Goal: Task Accomplishment & Management: Use online tool/utility

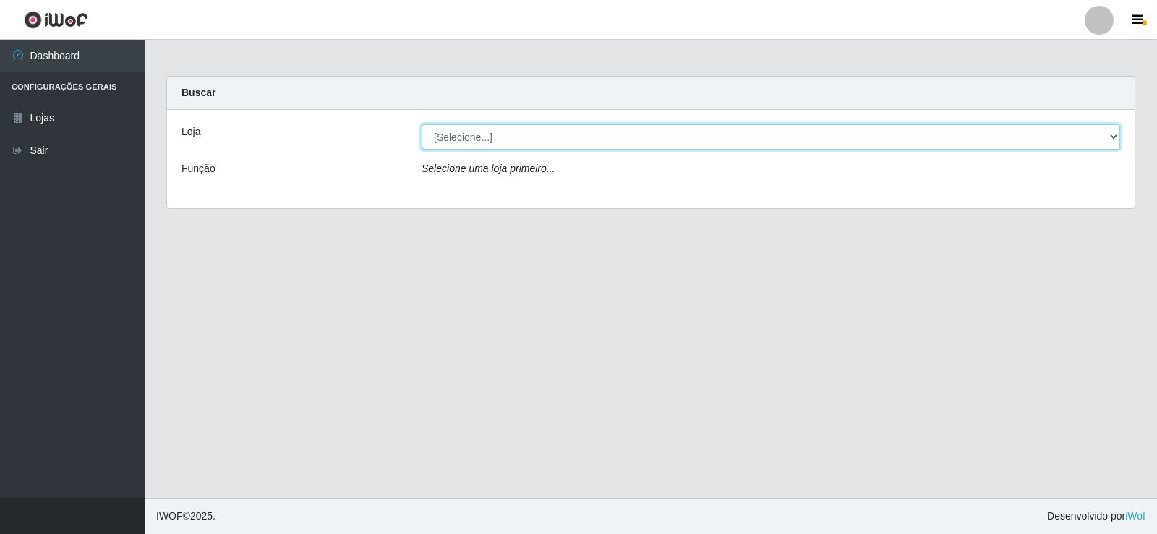
click at [471, 141] on select "[Selecione...] Rede Compras Supermercados - LOJA 2" at bounding box center [771, 136] width 698 height 25
select select "161"
click at [422, 124] on select "[Selecione...] Rede Compras Supermercados - LOJA 2" at bounding box center [771, 136] width 698 height 25
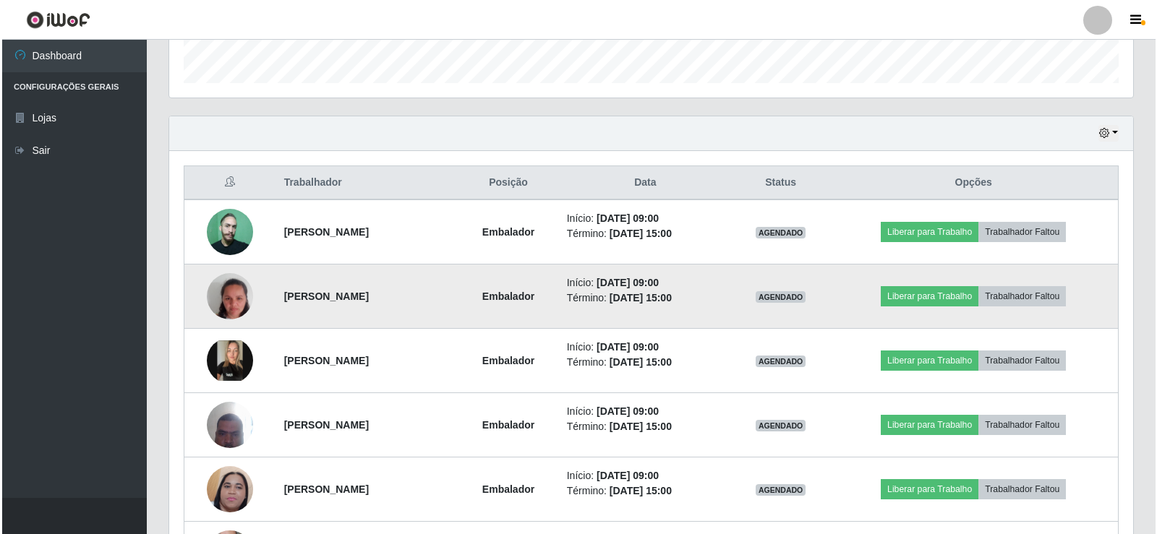
scroll to position [506, 0]
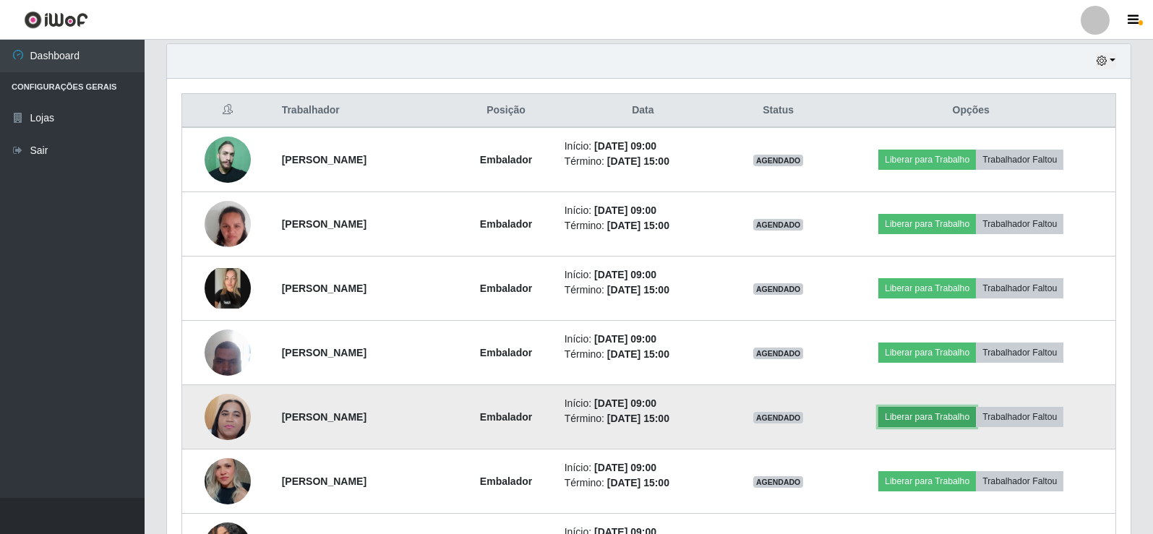
click at [922, 419] on button "Liberar para Trabalho" at bounding box center [927, 417] width 98 height 20
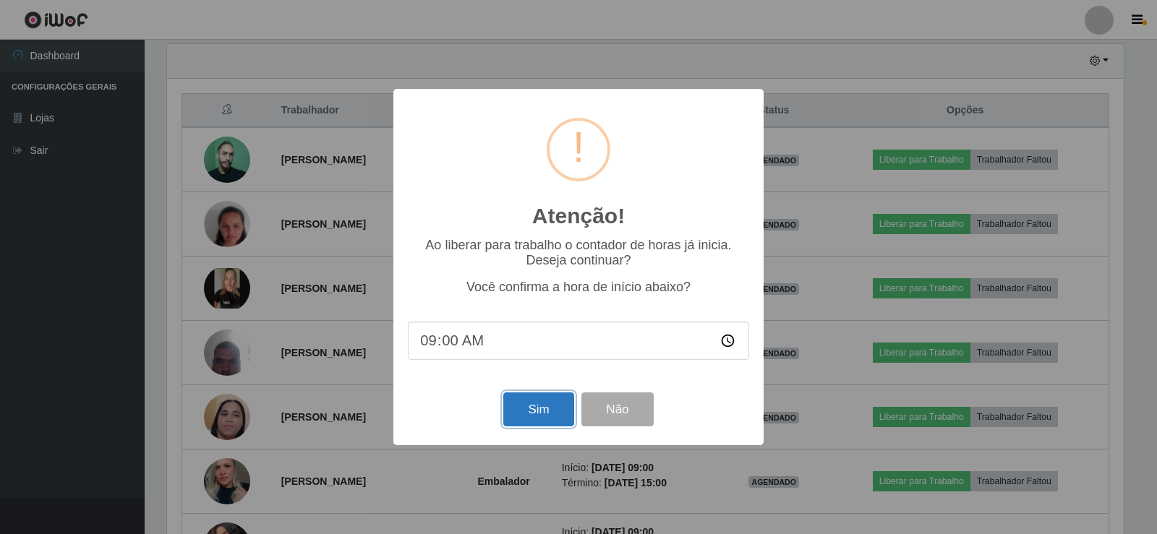
click at [536, 411] on button "Sim" at bounding box center [538, 410] width 70 height 34
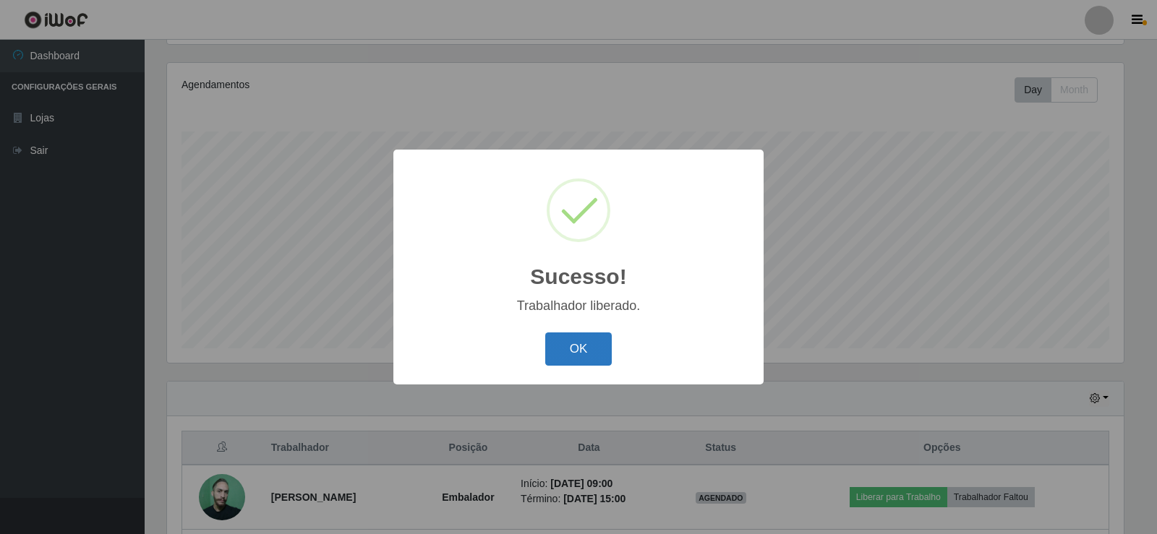
click at [596, 354] on button "OK" at bounding box center [578, 350] width 67 height 34
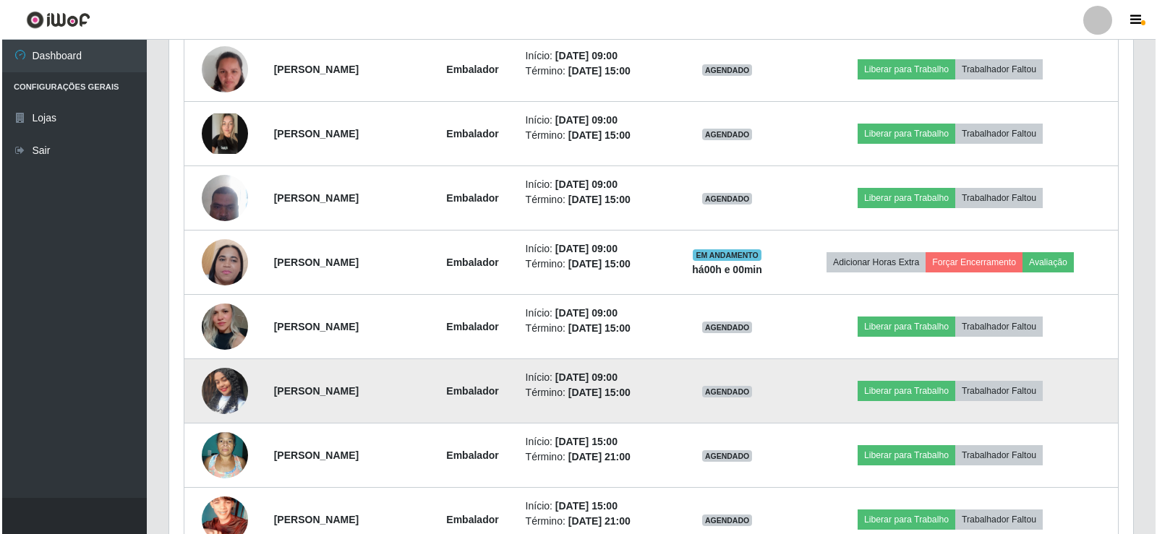
scroll to position [675, 0]
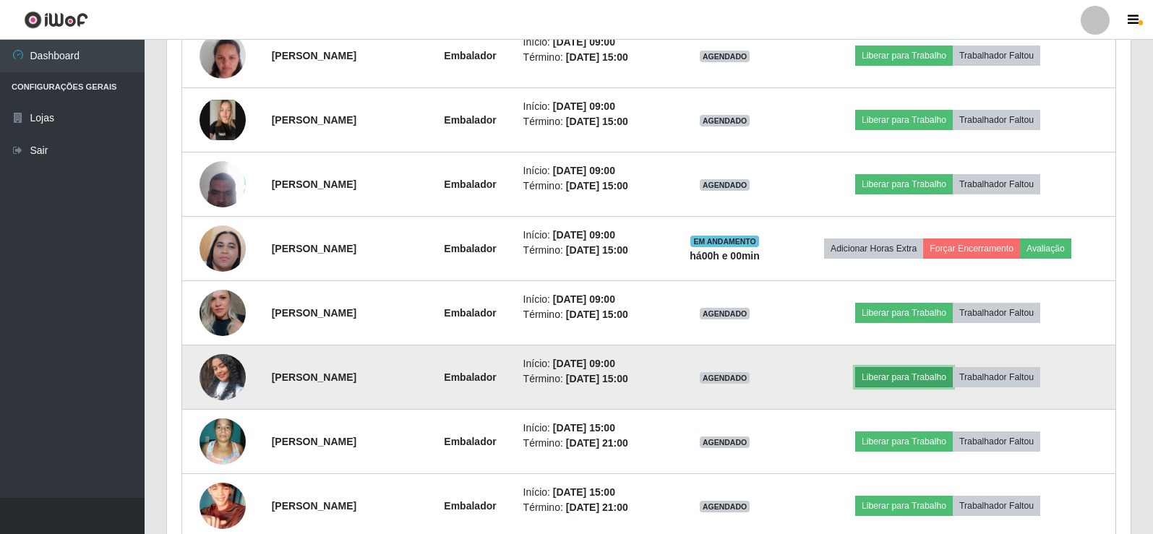
click at [930, 373] on button "Liberar para Trabalho" at bounding box center [904, 377] width 98 height 20
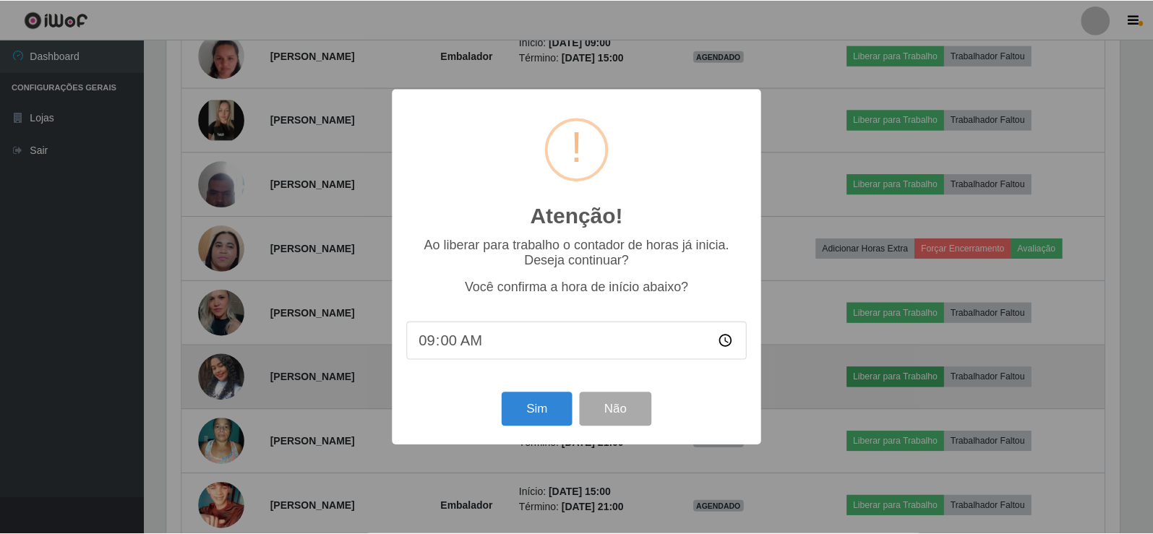
scroll to position [300, 957]
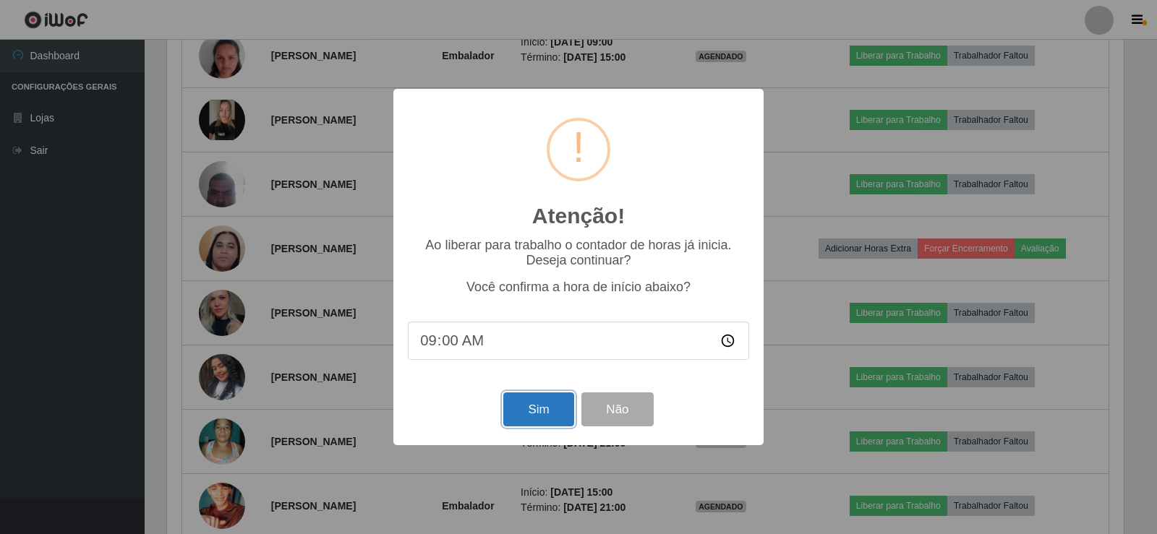
click at [527, 411] on button "Sim" at bounding box center [538, 410] width 70 height 34
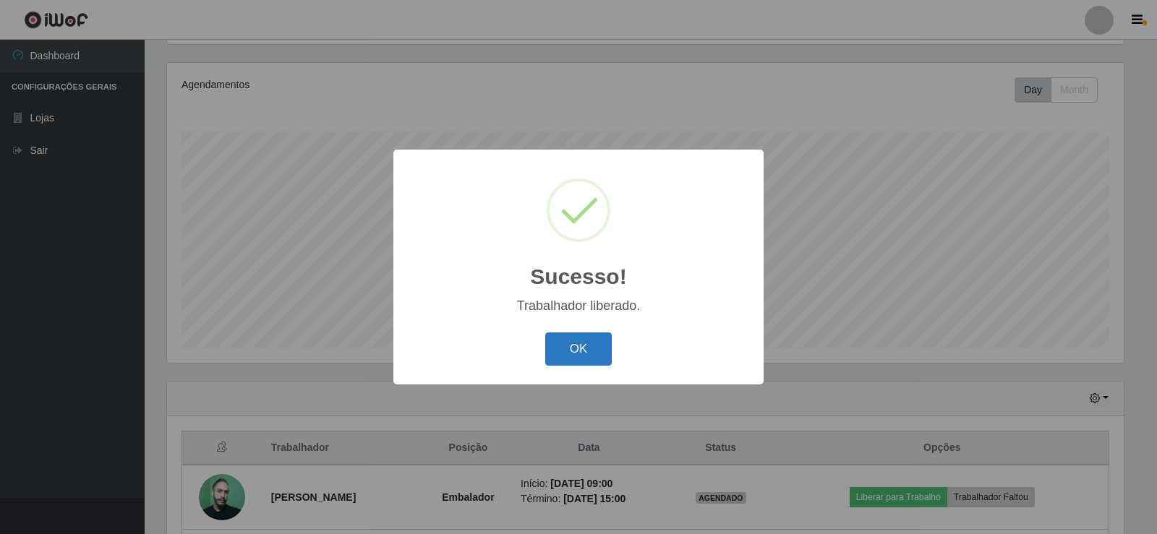
click at [569, 348] on button "OK" at bounding box center [578, 350] width 67 height 34
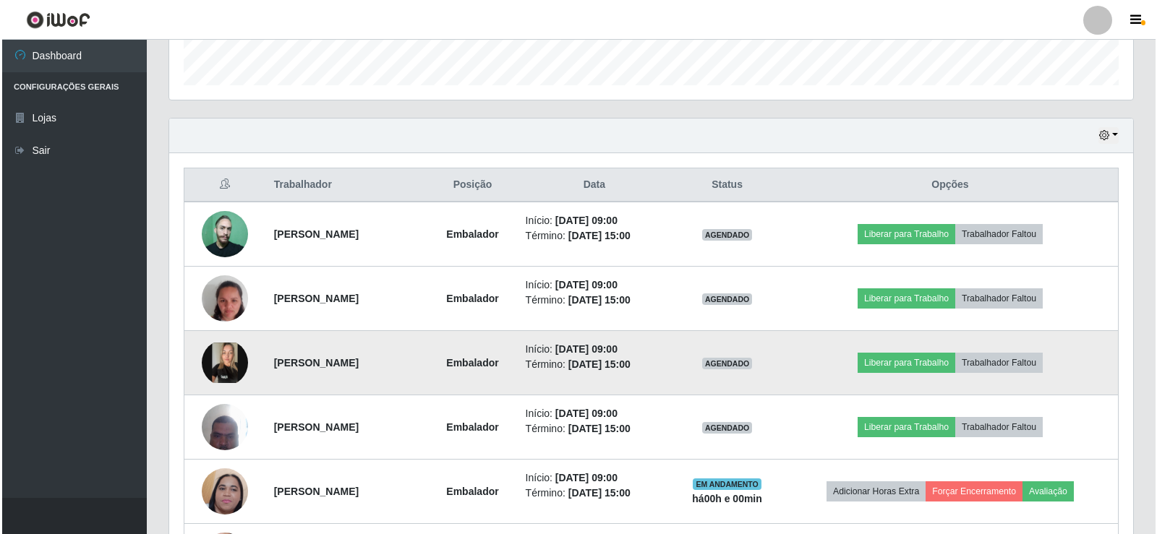
scroll to position [458, 0]
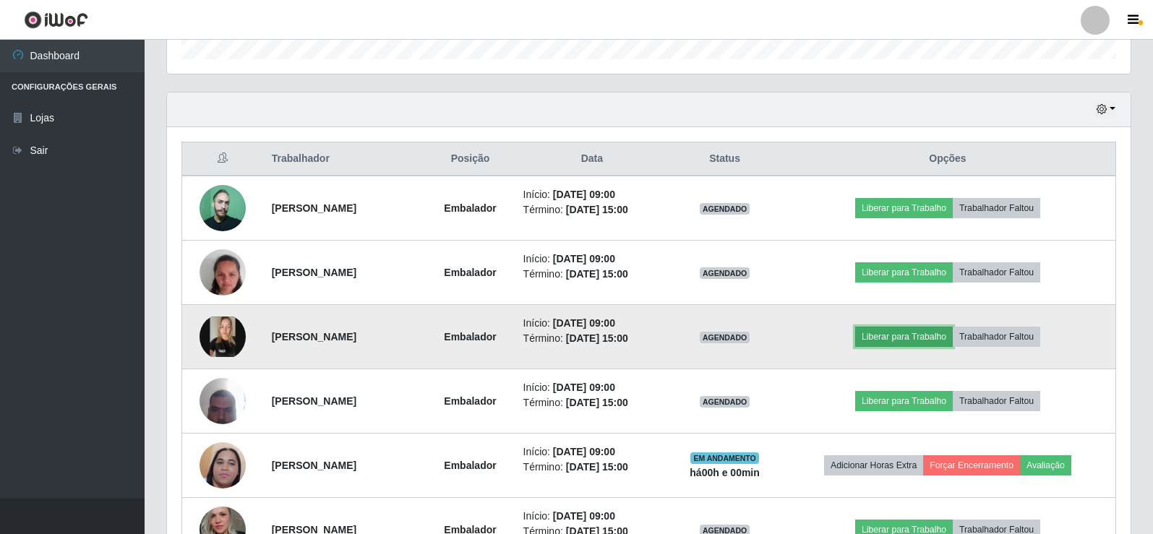
click at [918, 338] on button "Liberar para Trabalho" at bounding box center [904, 337] width 98 height 20
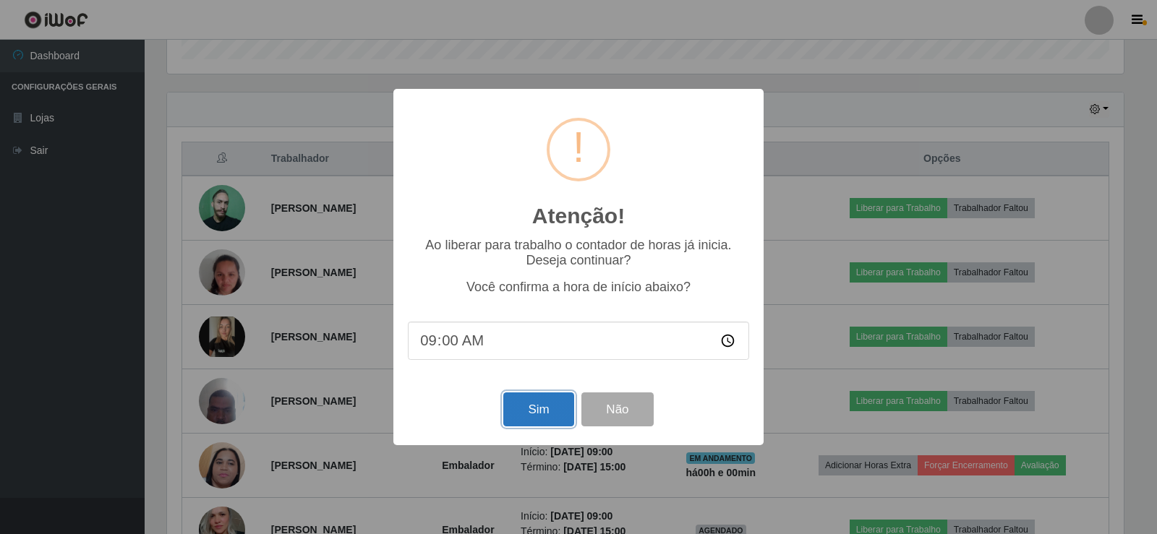
click at [536, 415] on button "Sim" at bounding box center [538, 410] width 70 height 34
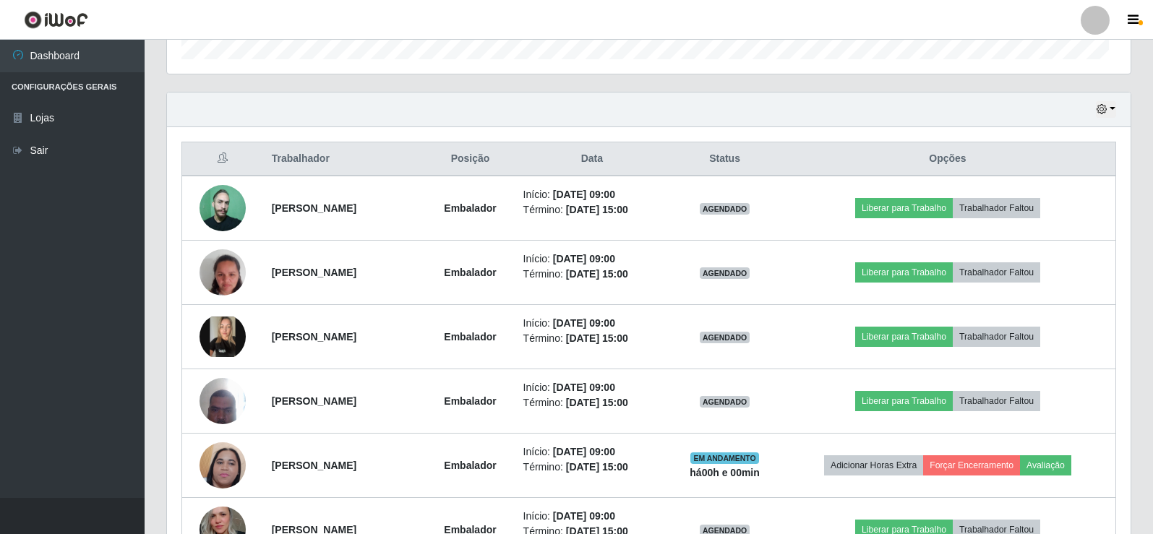
scroll to position [0, 0]
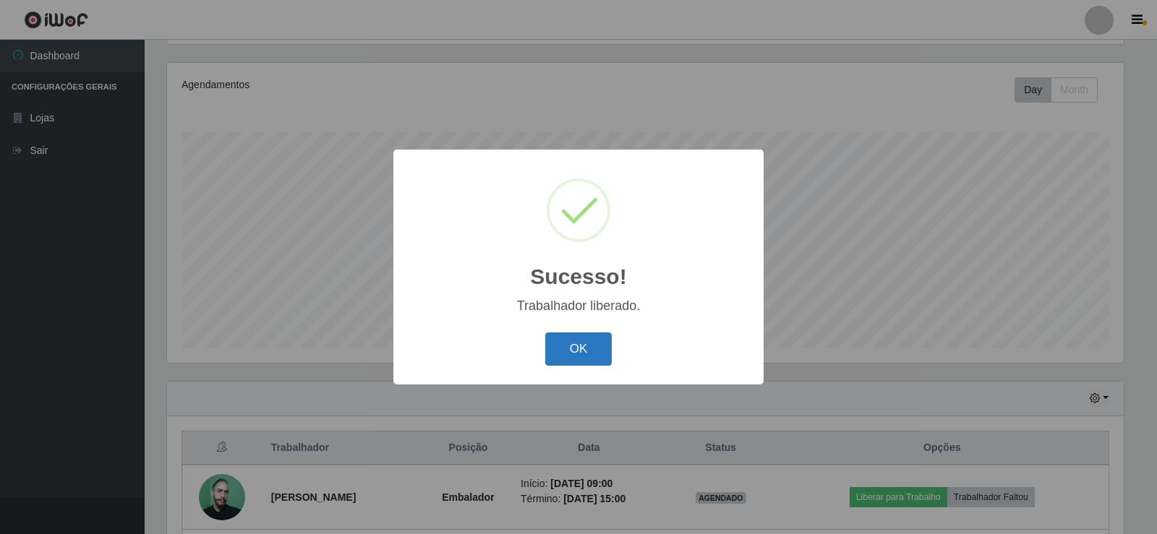
click at [588, 367] on button "OK" at bounding box center [578, 350] width 67 height 34
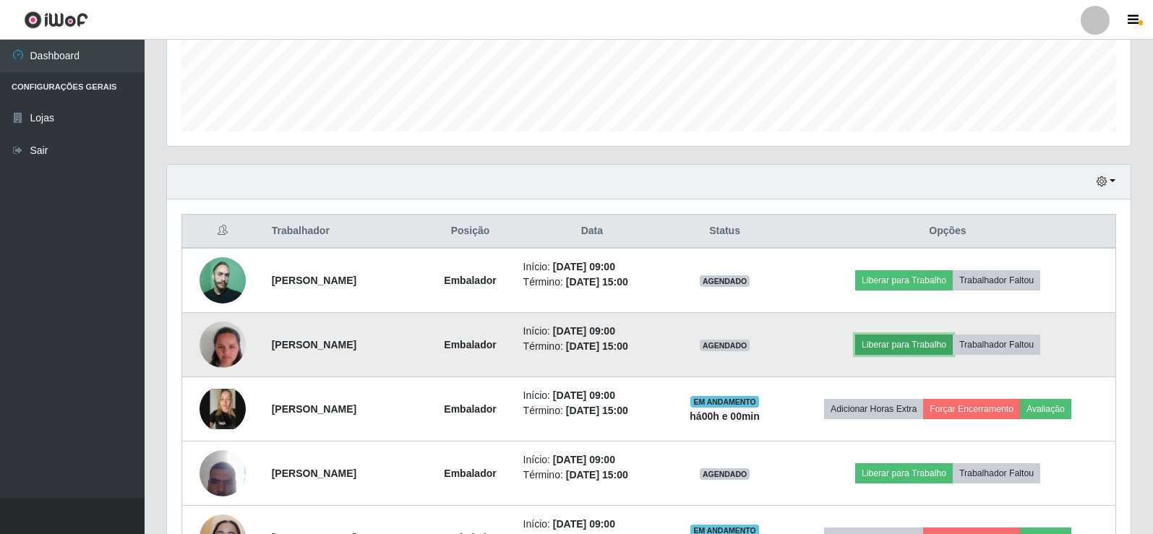
click at [904, 341] on button "Liberar para Trabalho" at bounding box center [904, 345] width 98 height 20
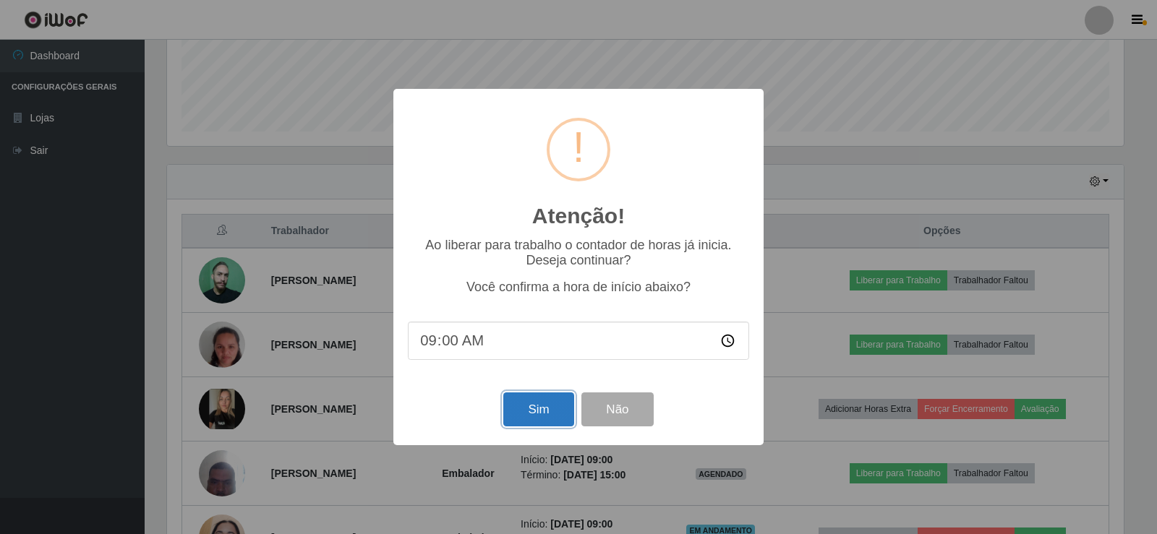
click at [523, 415] on button "Sim" at bounding box center [538, 410] width 70 height 34
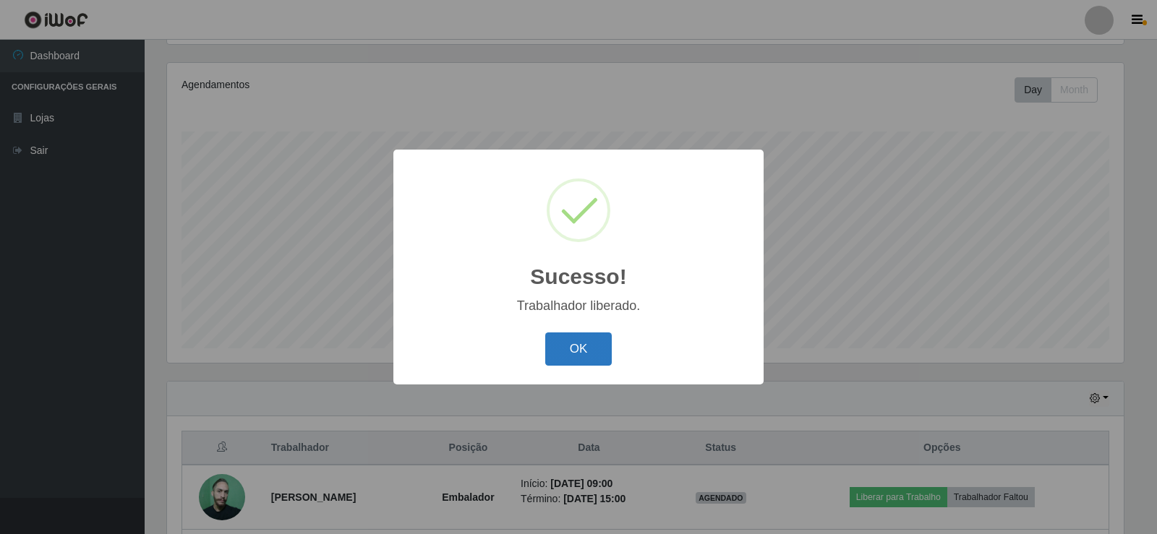
click at [577, 356] on button "OK" at bounding box center [578, 350] width 67 height 34
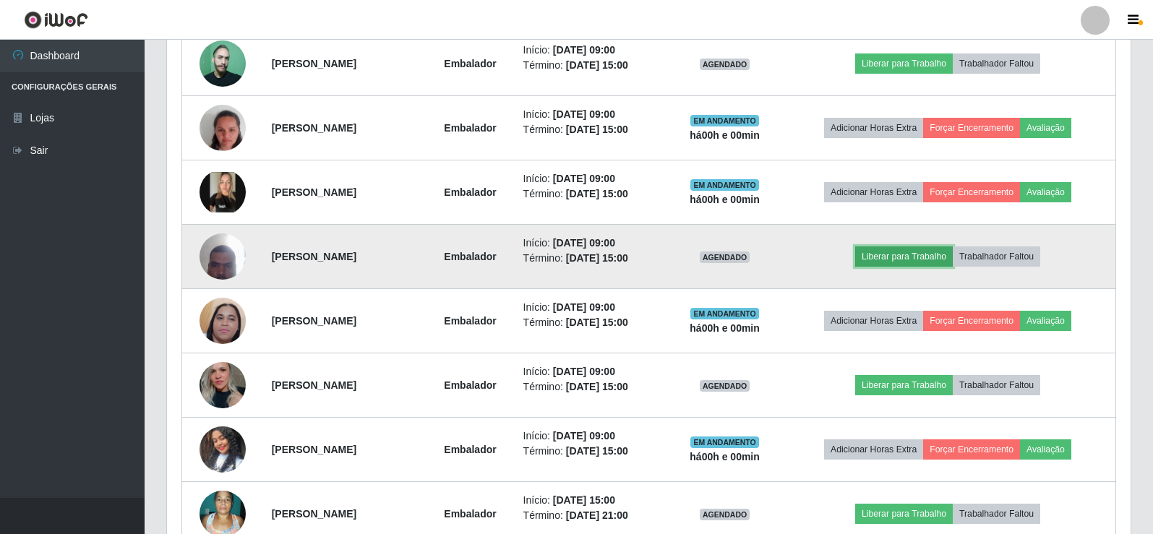
click at [904, 257] on button "Liberar para Trabalho" at bounding box center [904, 257] width 98 height 20
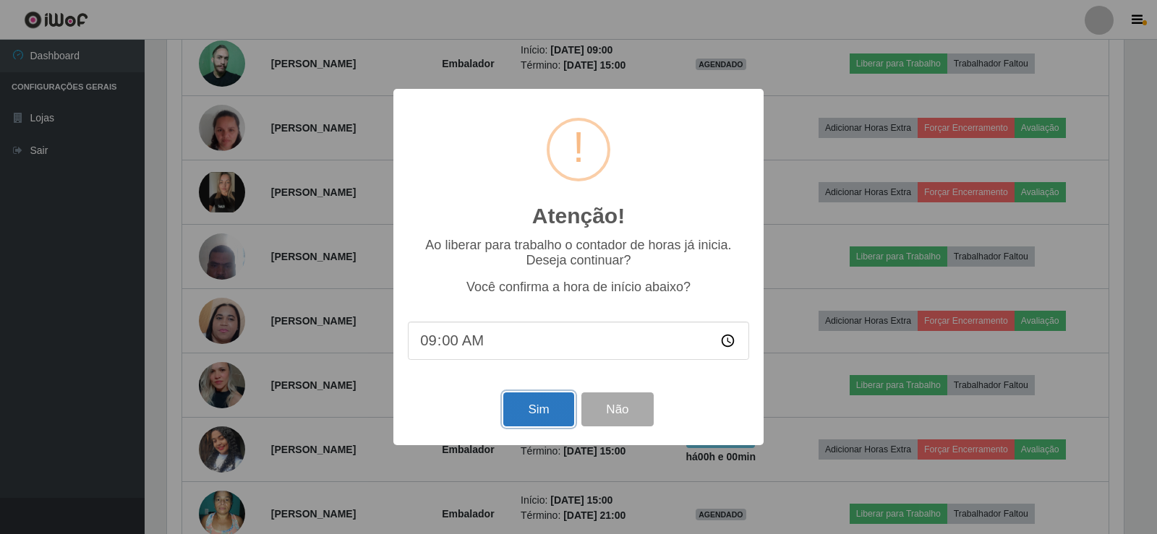
click at [550, 409] on button "Sim" at bounding box center [538, 410] width 70 height 34
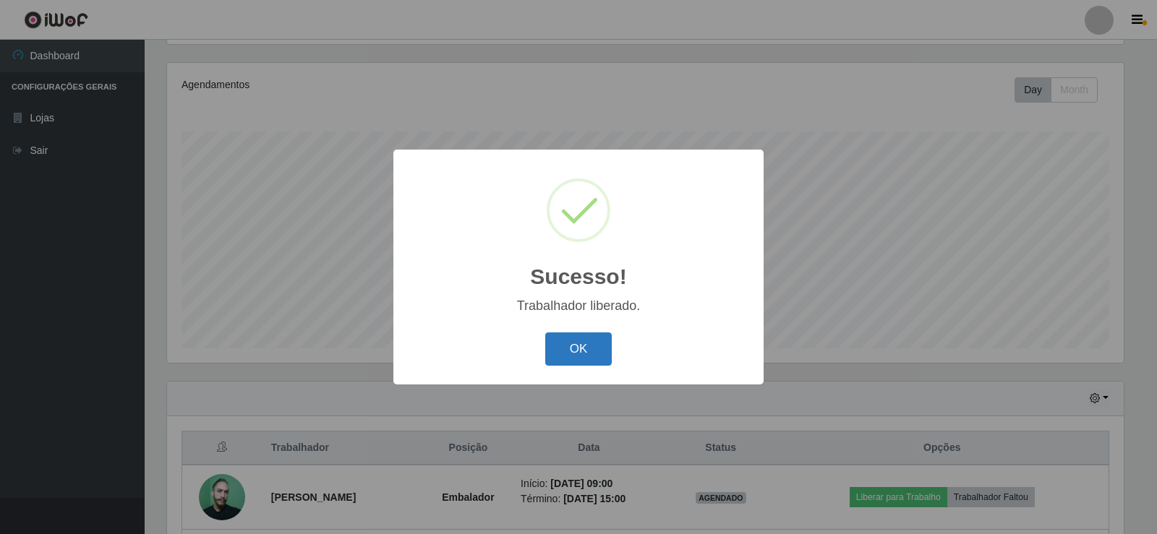
click at [588, 353] on button "OK" at bounding box center [578, 350] width 67 height 34
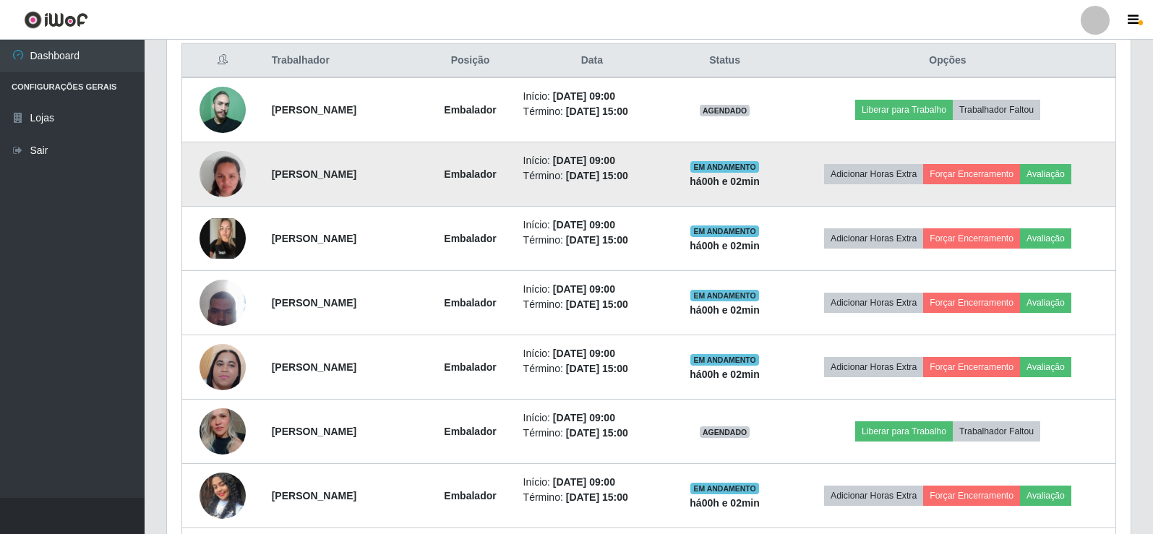
scroll to position [530, 0]
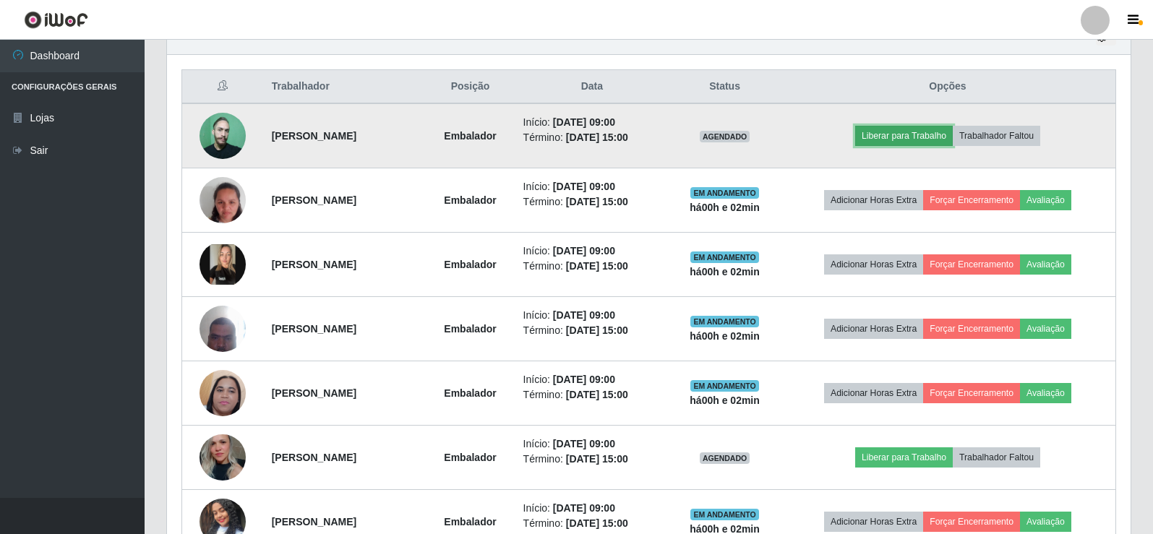
click at [888, 140] on button "Liberar para Trabalho" at bounding box center [904, 136] width 98 height 20
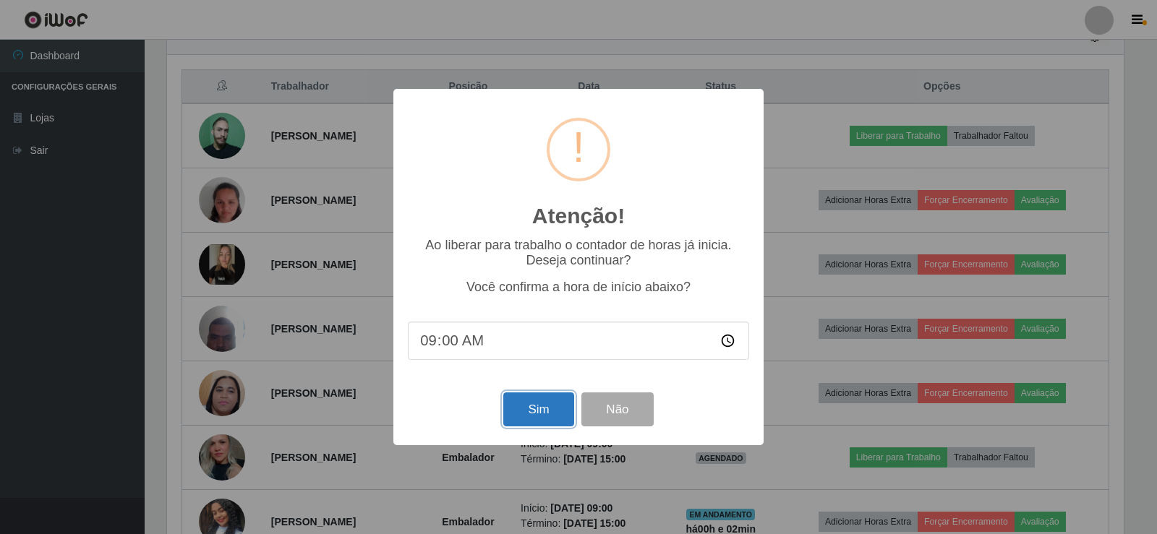
click at [553, 418] on button "Sim" at bounding box center [538, 410] width 70 height 34
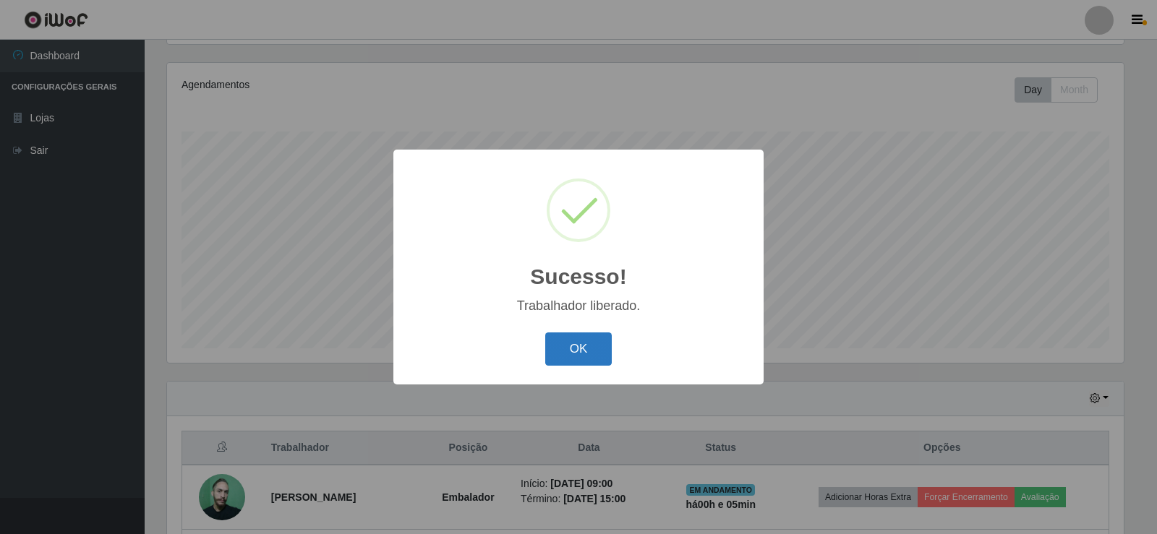
click at [566, 350] on button "OK" at bounding box center [578, 350] width 67 height 34
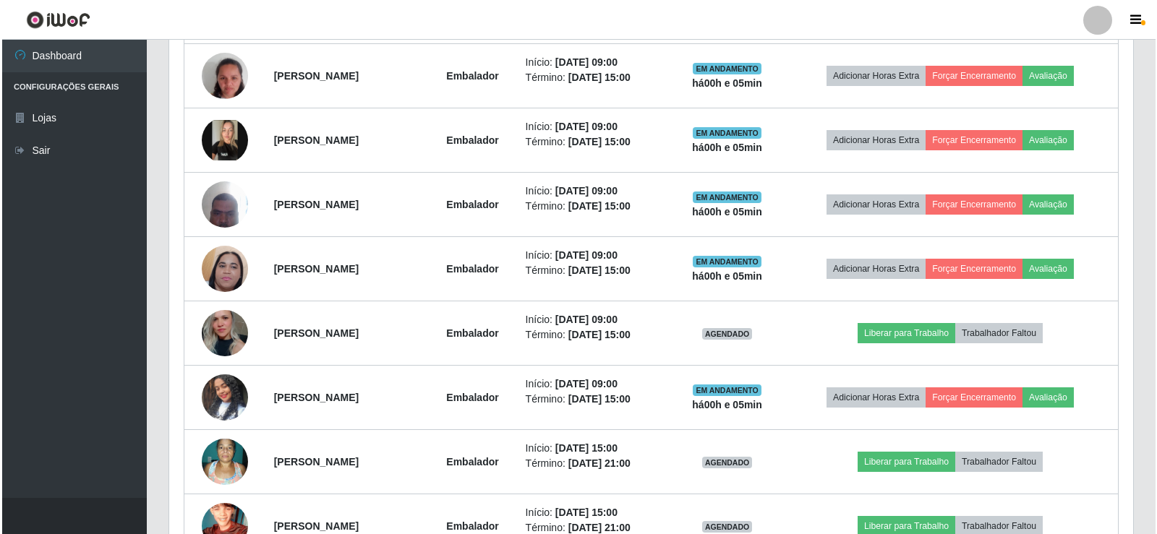
scroll to position [675, 0]
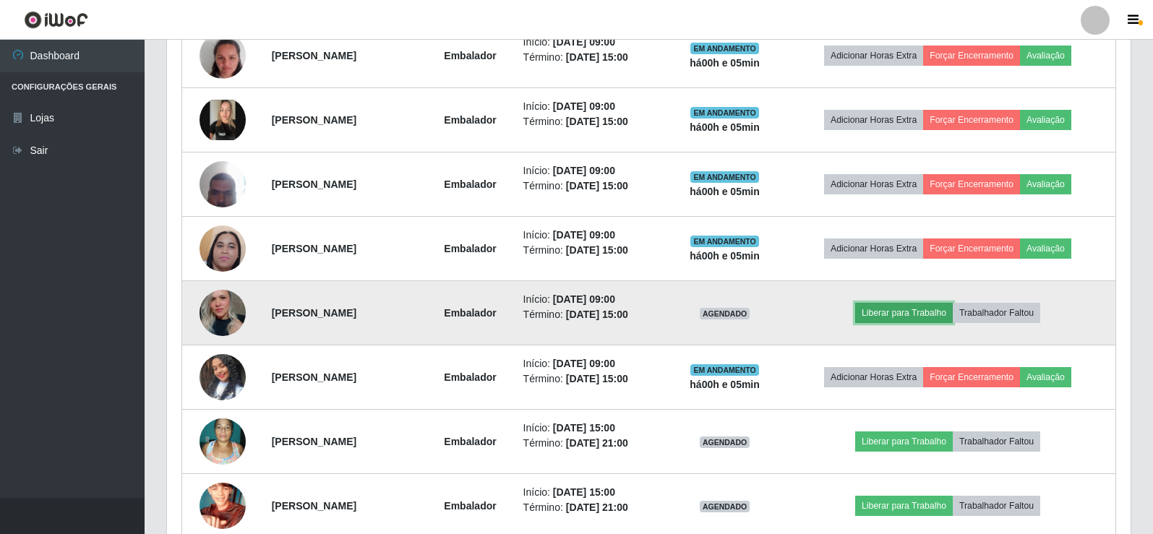
click at [905, 313] on button "Liberar para Trabalho" at bounding box center [904, 313] width 98 height 20
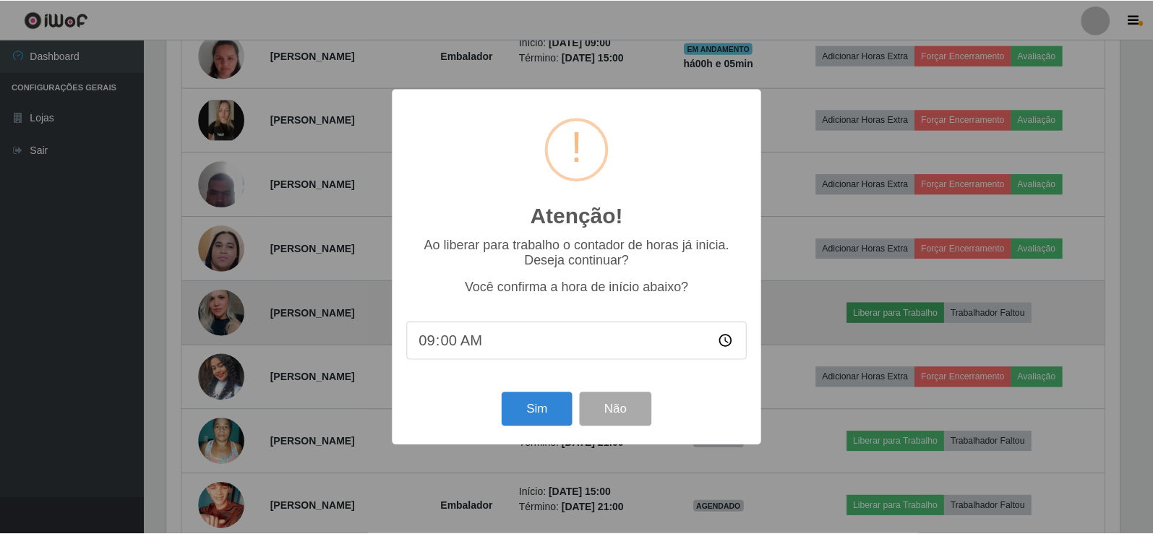
scroll to position [300, 957]
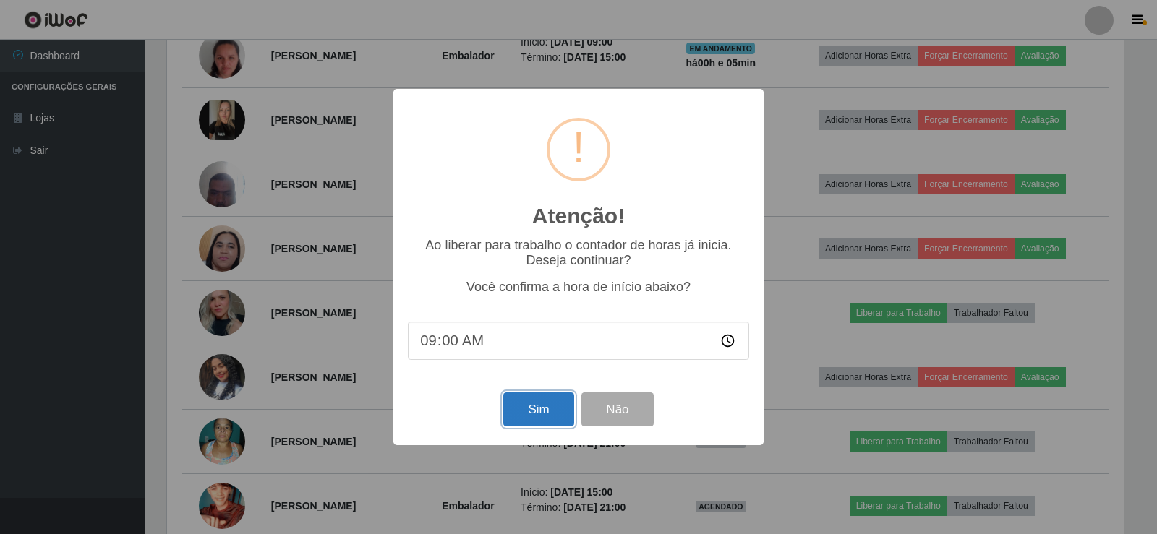
click at [532, 417] on button "Sim" at bounding box center [538, 410] width 70 height 34
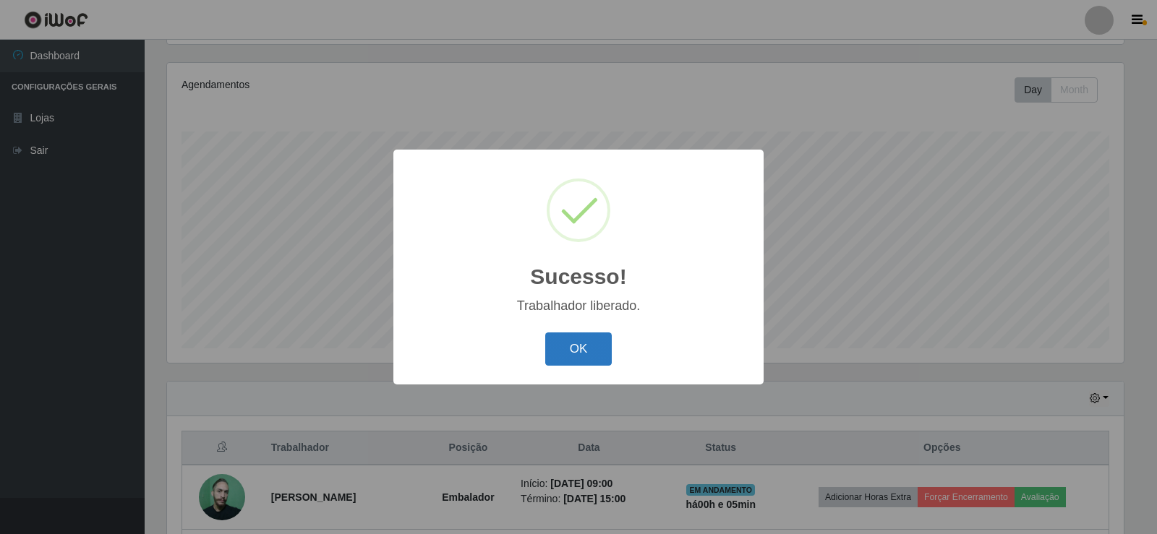
click at [597, 341] on button "OK" at bounding box center [578, 350] width 67 height 34
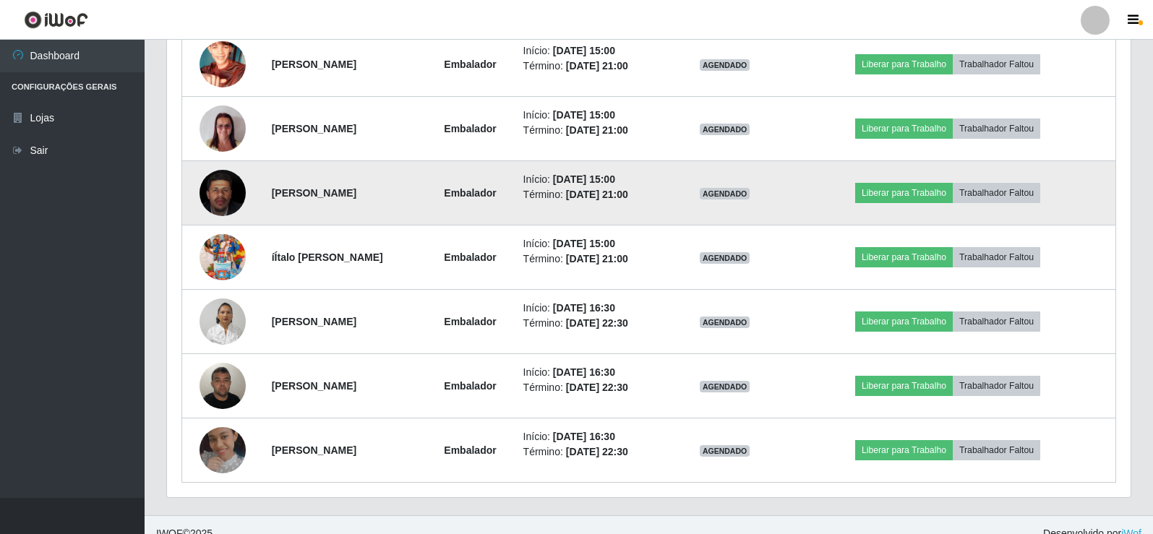
scroll to position [1134, 0]
